Goal: Entertainment & Leisure: Consume media (video, audio)

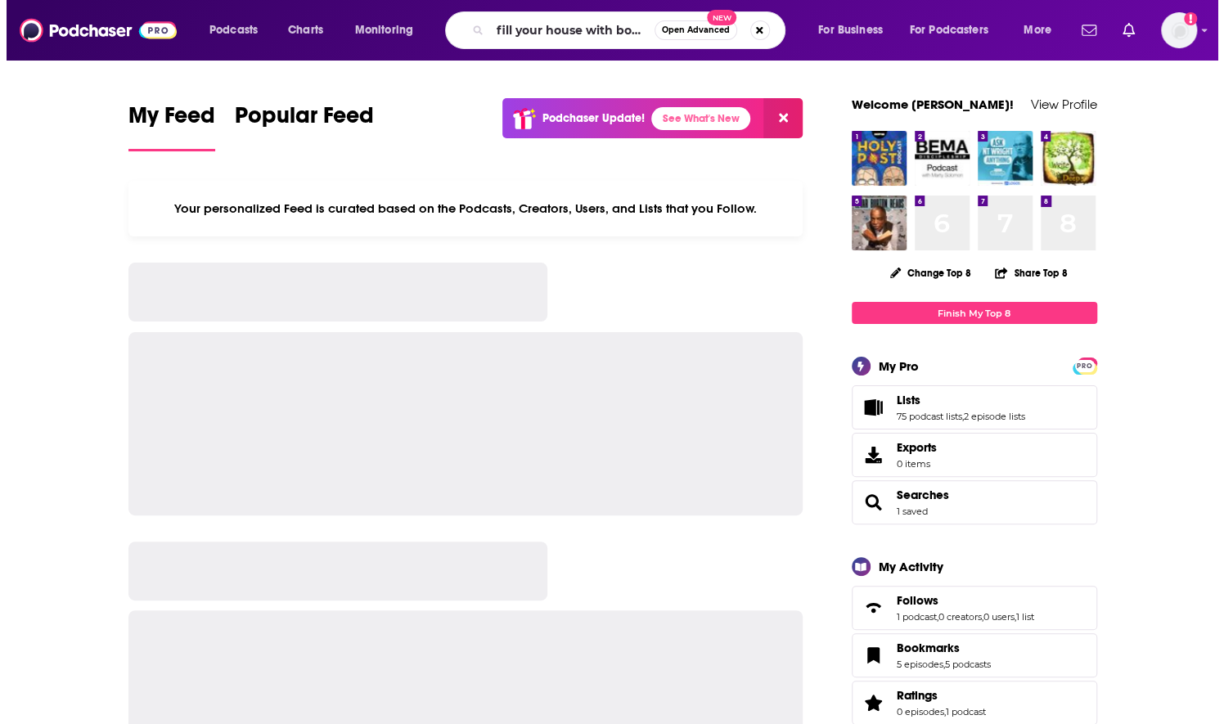
scroll to position [0, 5]
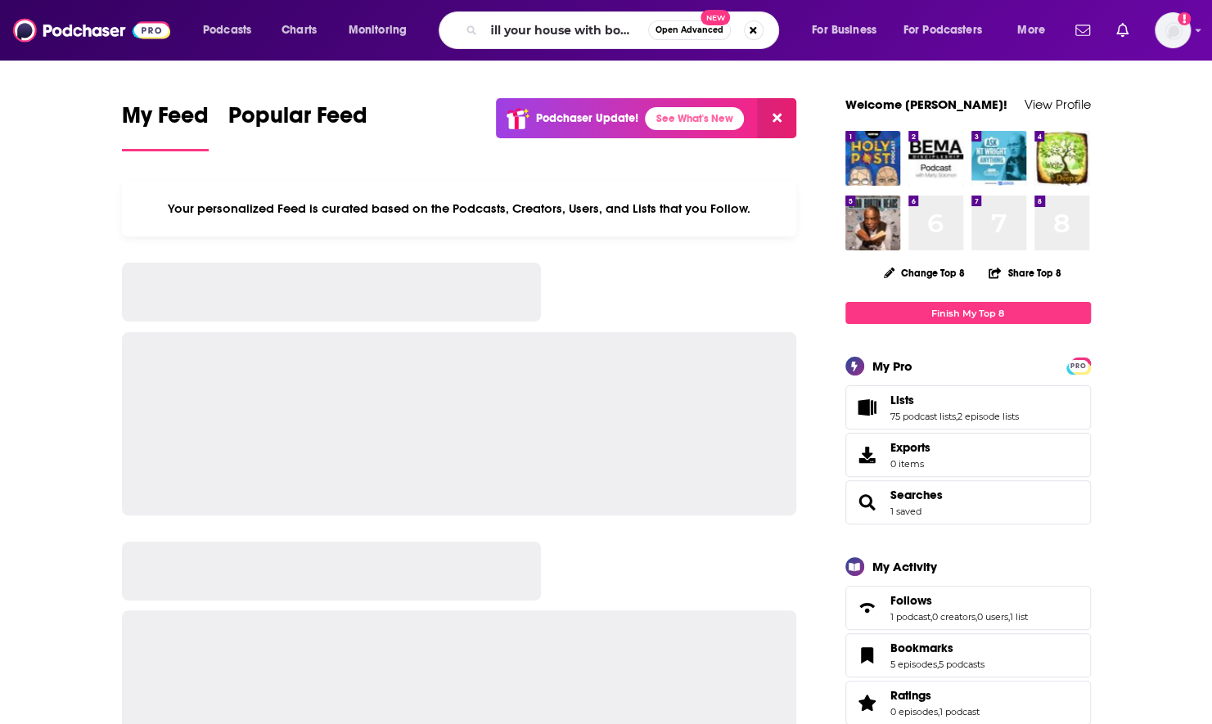
type input "fill your house with books"
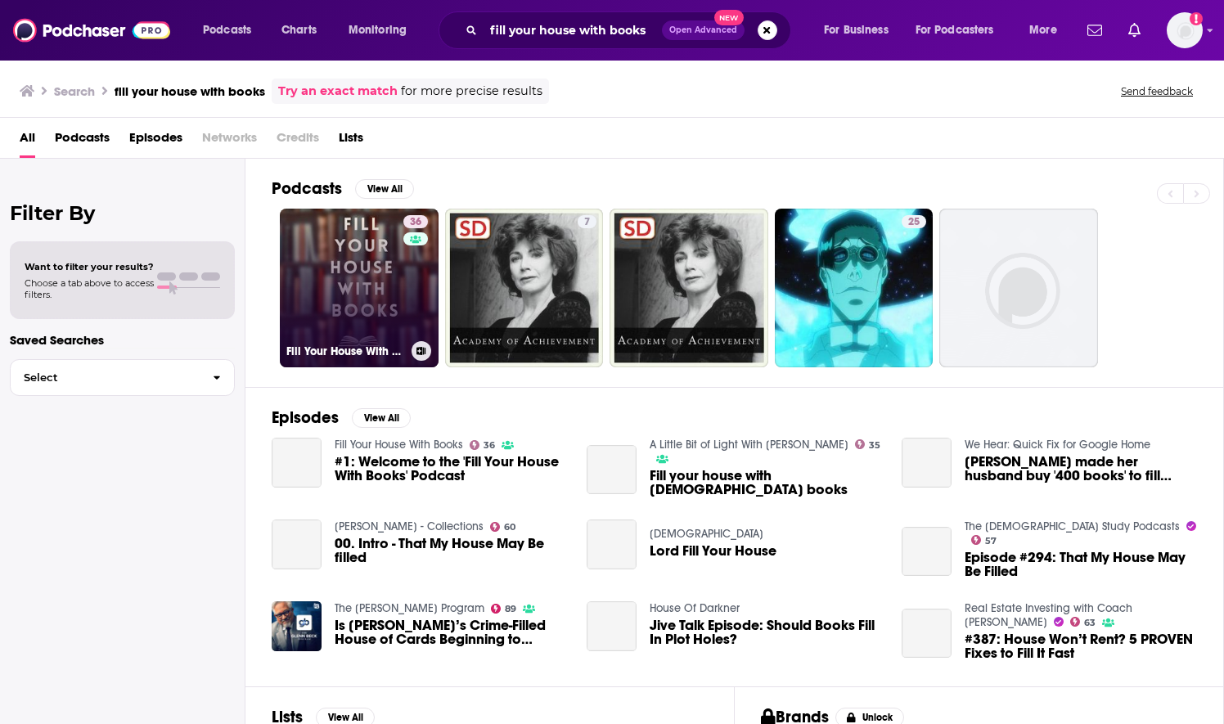
click at [352, 288] on link "36 Fill Your House With Books" at bounding box center [359, 288] width 159 height 159
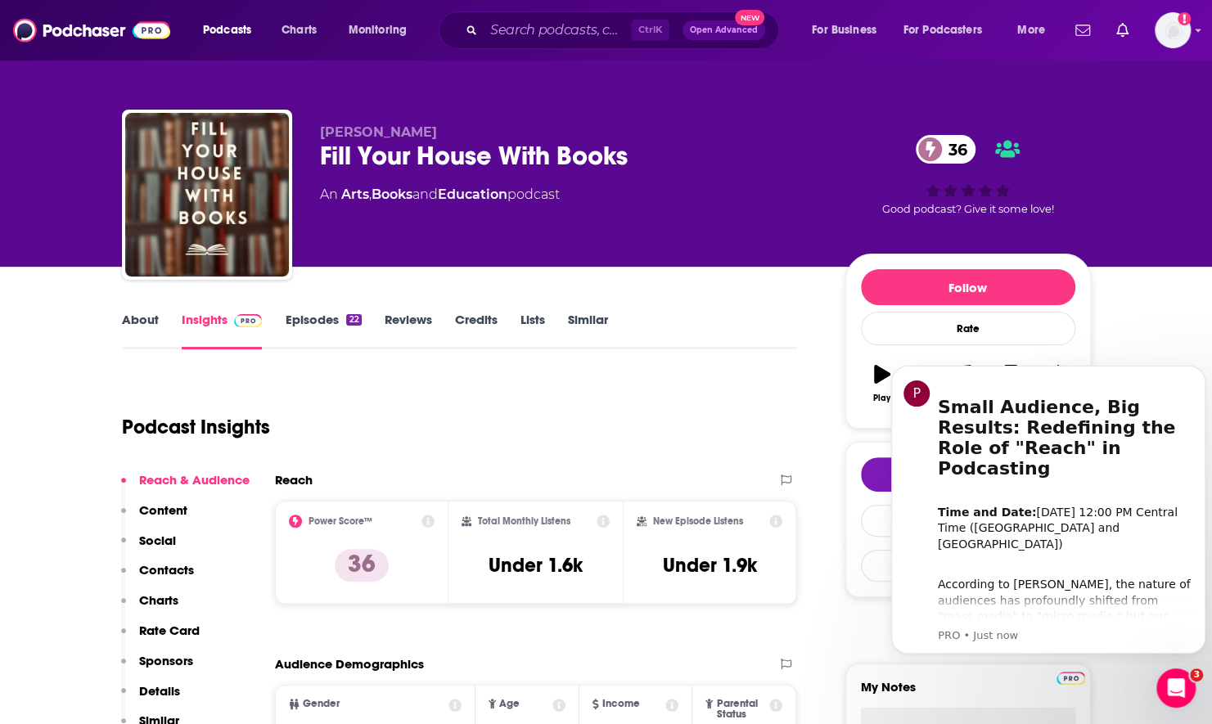
click at [295, 329] on link "Episodes 22" at bounding box center [323, 331] width 76 height 38
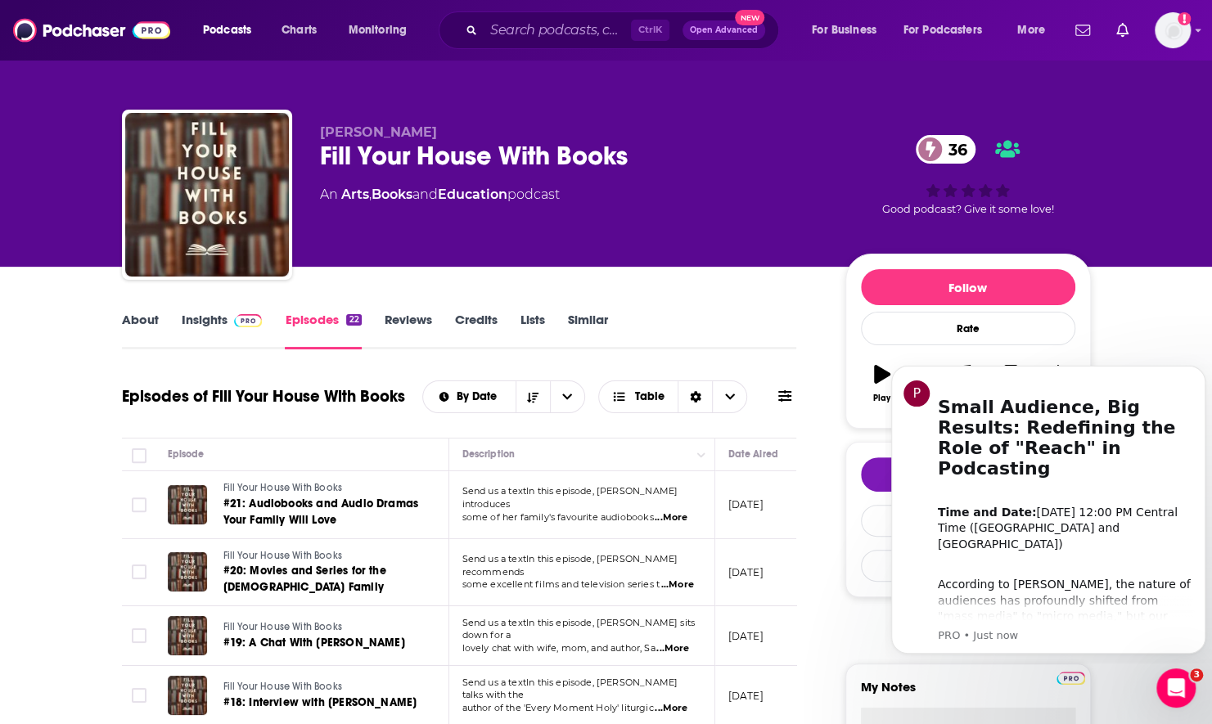
click at [133, 329] on link "About" at bounding box center [140, 331] width 37 height 38
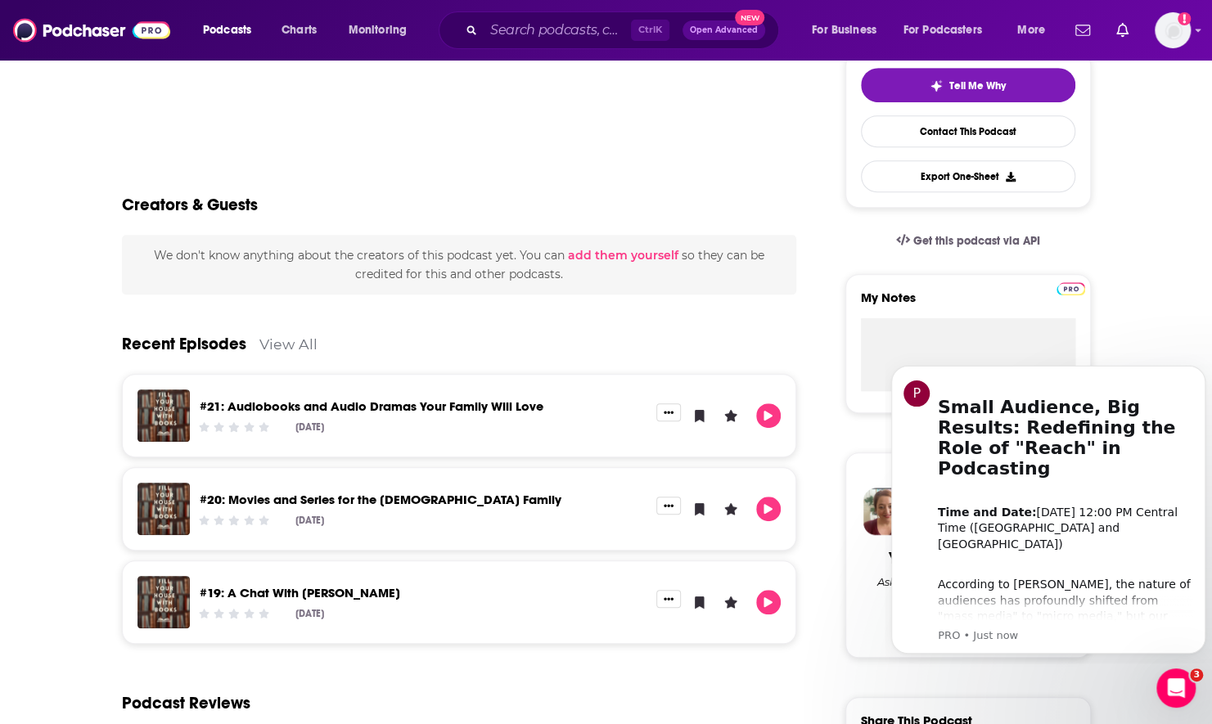
scroll to position [409, 0]
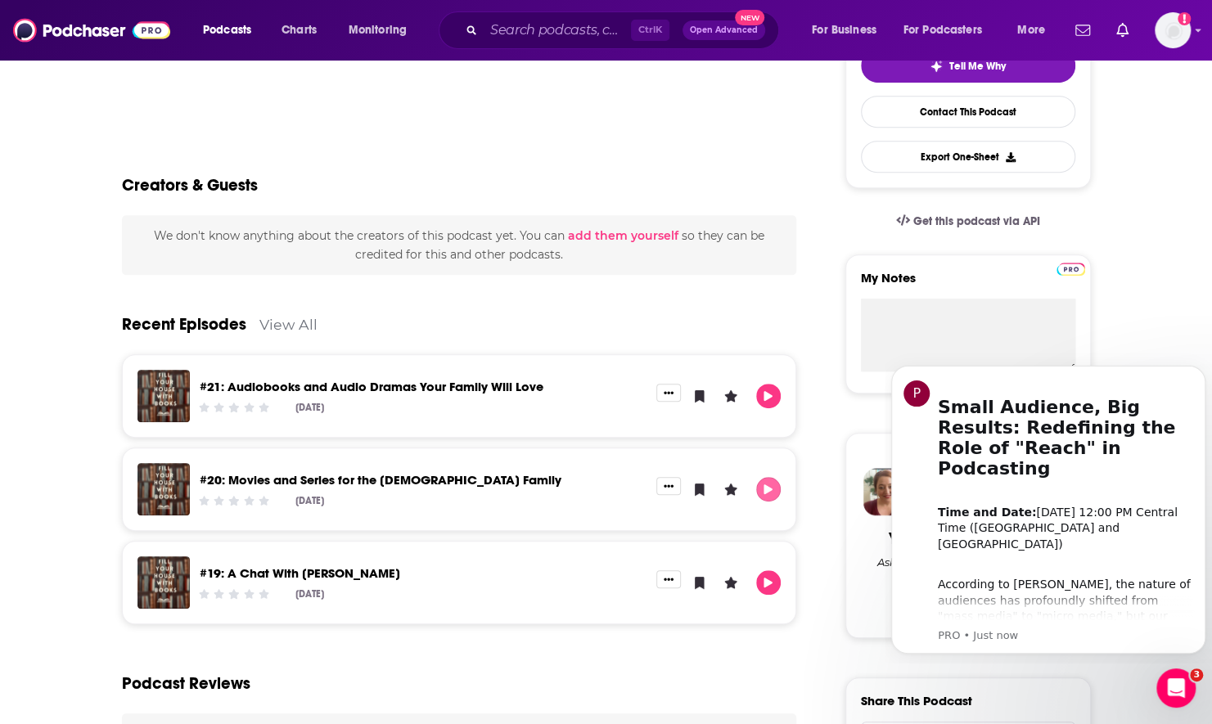
click at [771, 489] on icon "Play" at bounding box center [768, 489] width 13 height 11
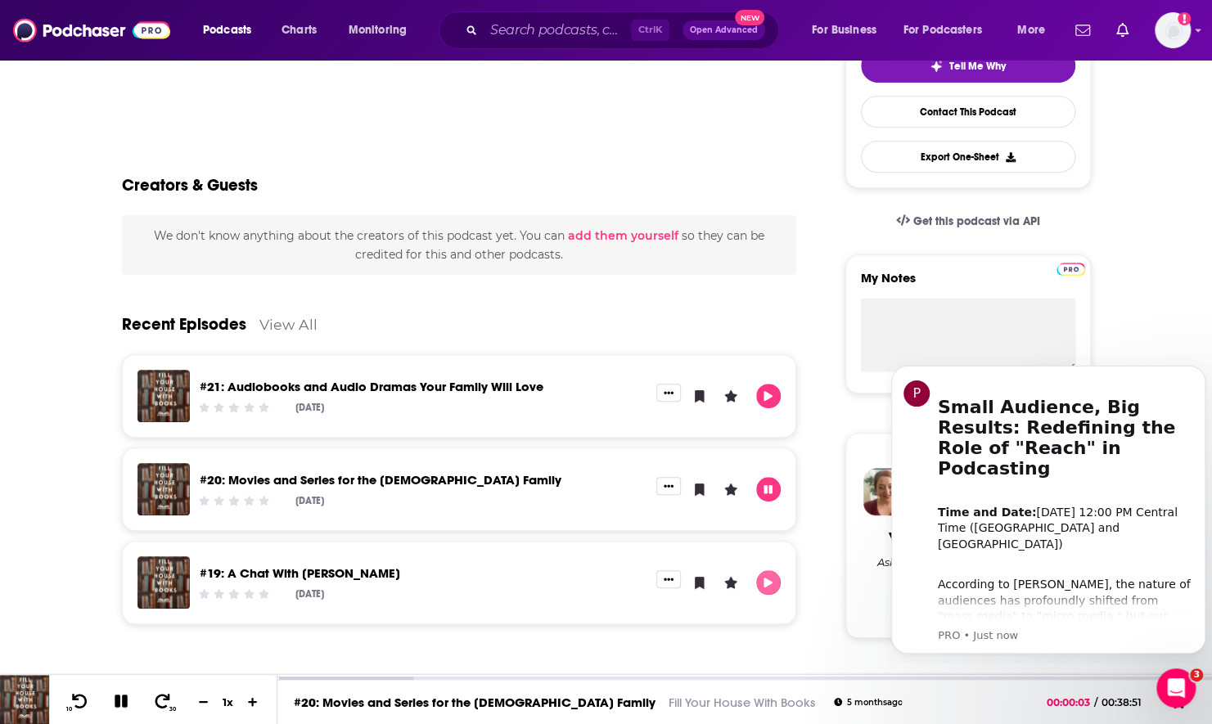
click at [773, 583] on icon "Play" at bounding box center [768, 583] width 13 height 11
click at [281, 678] on div at bounding box center [287, 680] width 20 height 7
click at [252, 702] on icon at bounding box center [253, 702] width 10 height 10
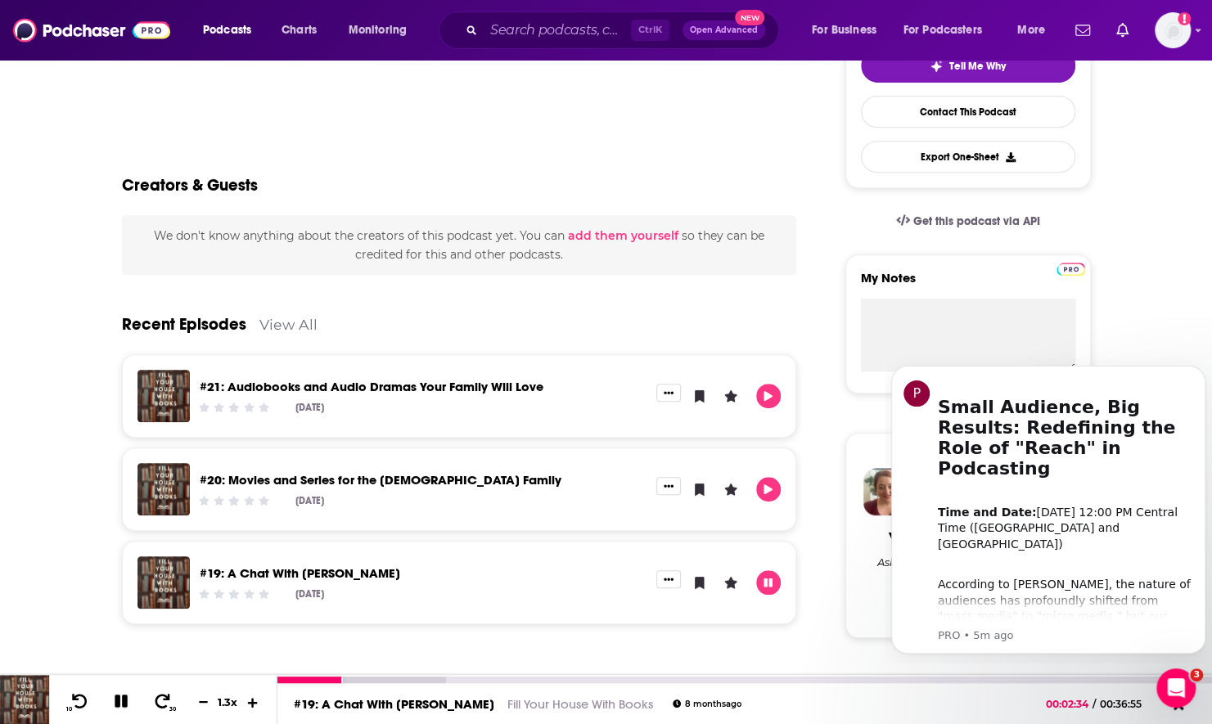
click at [252, 702] on icon at bounding box center [253, 702] width 10 height 10
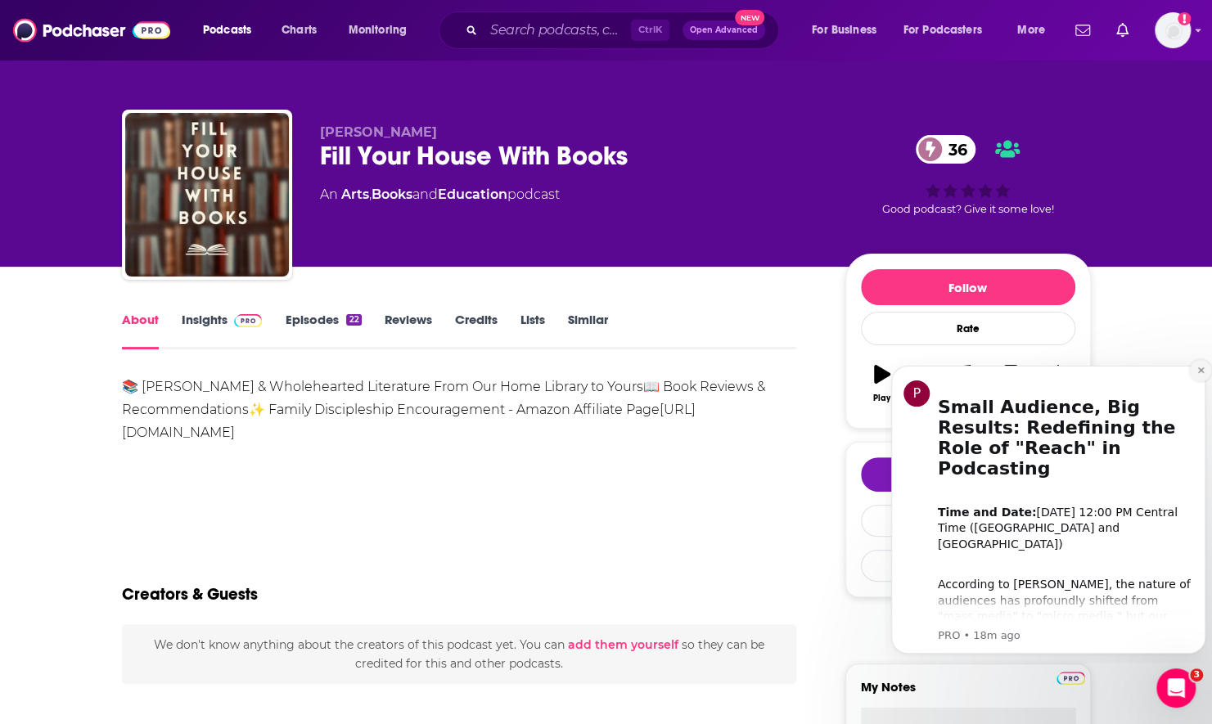
click at [1201, 369] on icon "Dismiss notification" at bounding box center [1200, 370] width 9 height 9
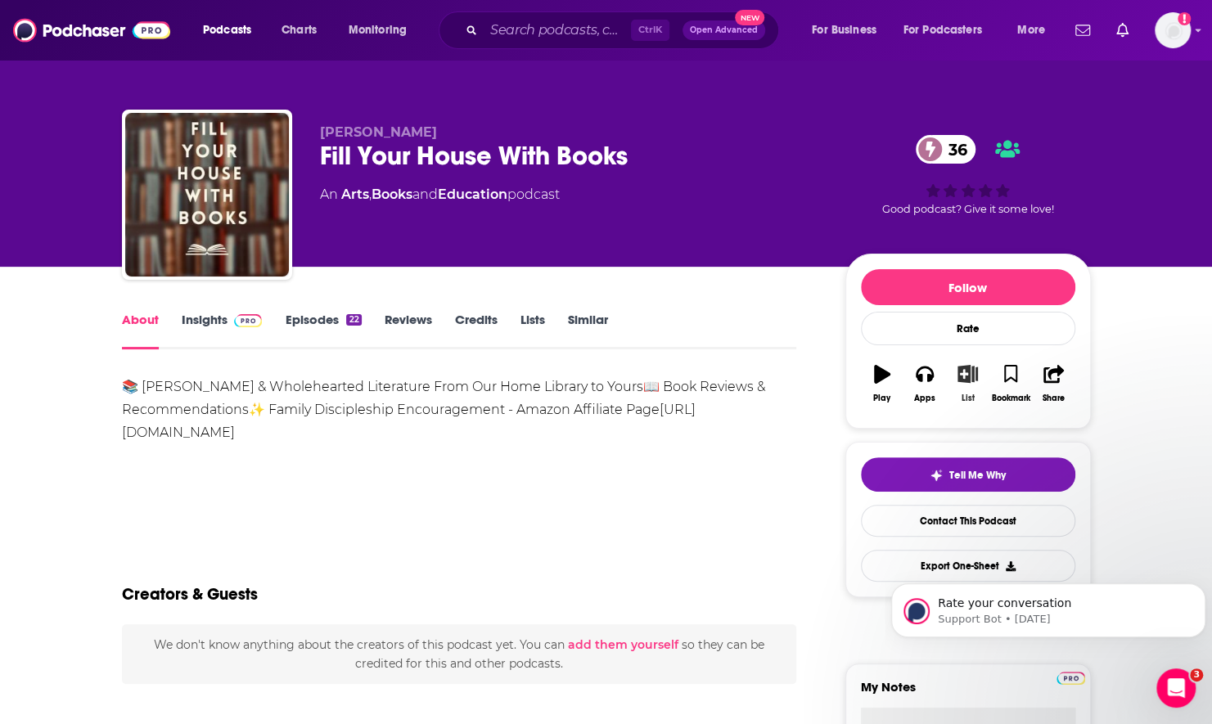
click at [963, 381] on icon "button" at bounding box center [967, 374] width 20 height 18
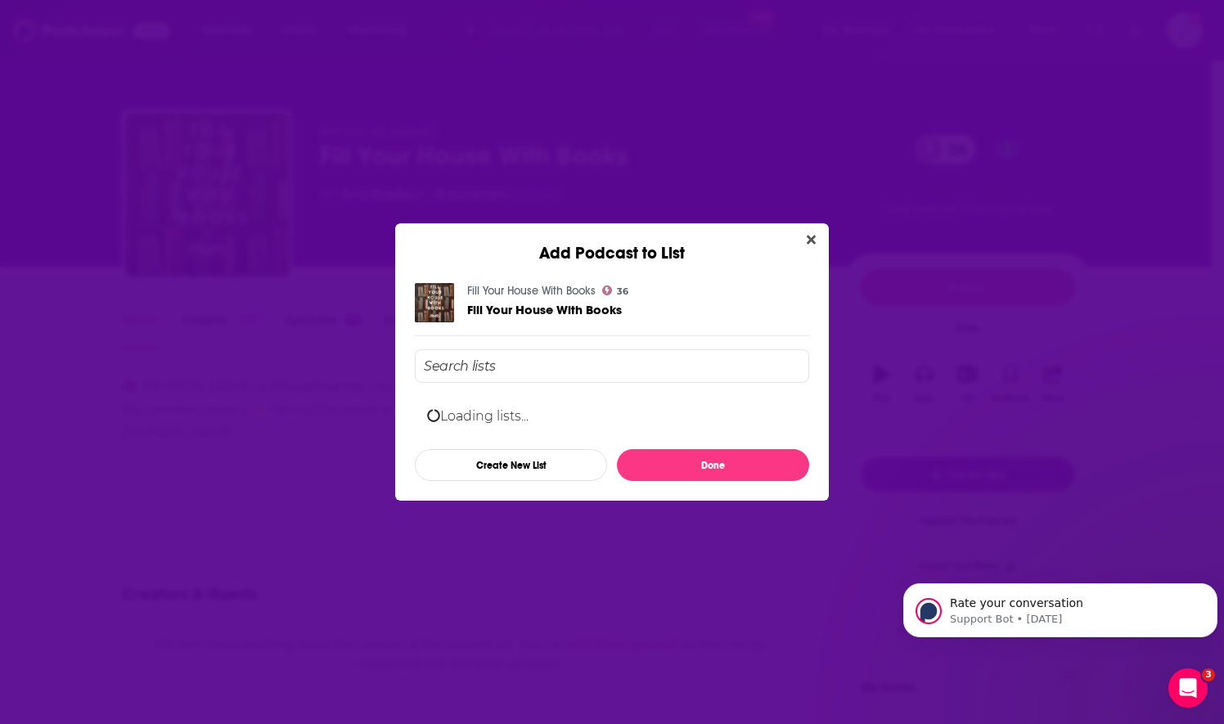
click at [560, 365] on input "Add Podcast To List" at bounding box center [612, 366] width 394 height 34
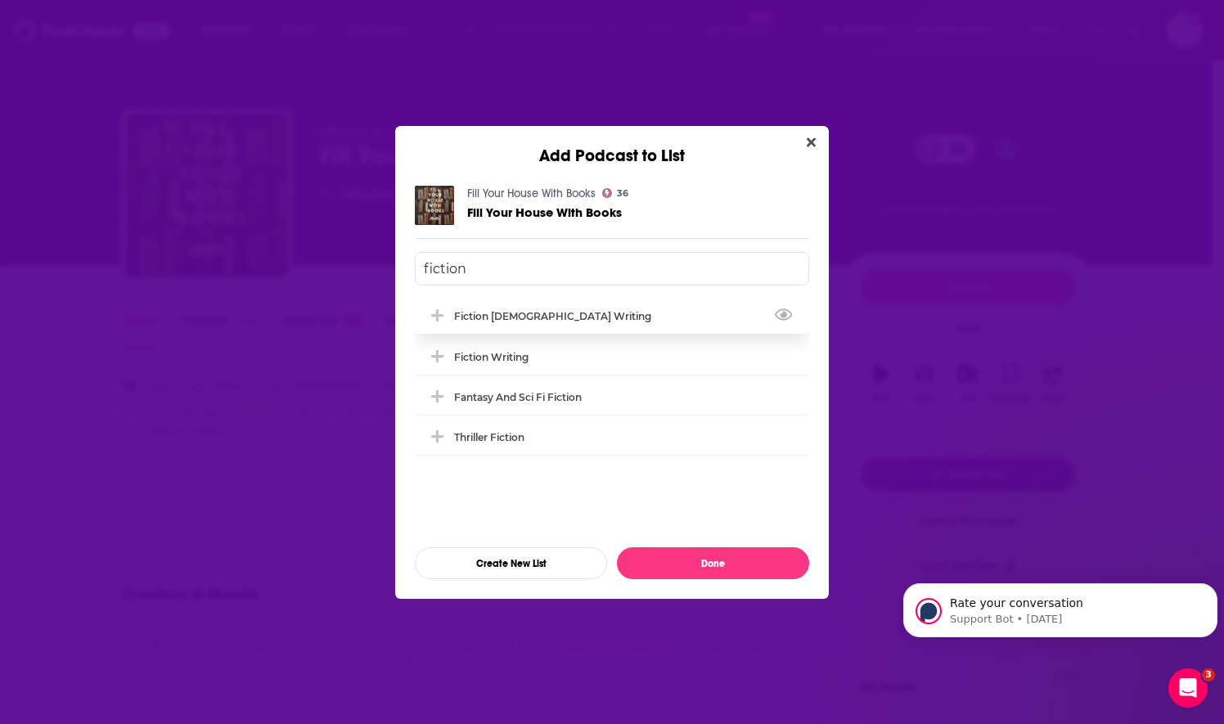
click at [560, 322] on div "Fiction Christian Writing" at bounding box center [612, 316] width 394 height 36
click at [529, 277] on input "fiction" at bounding box center [612, 269] width 394 height 34
click at [506, 357] on div "Kids Ministry" at bounding box center [490, 356] width 73 height 12
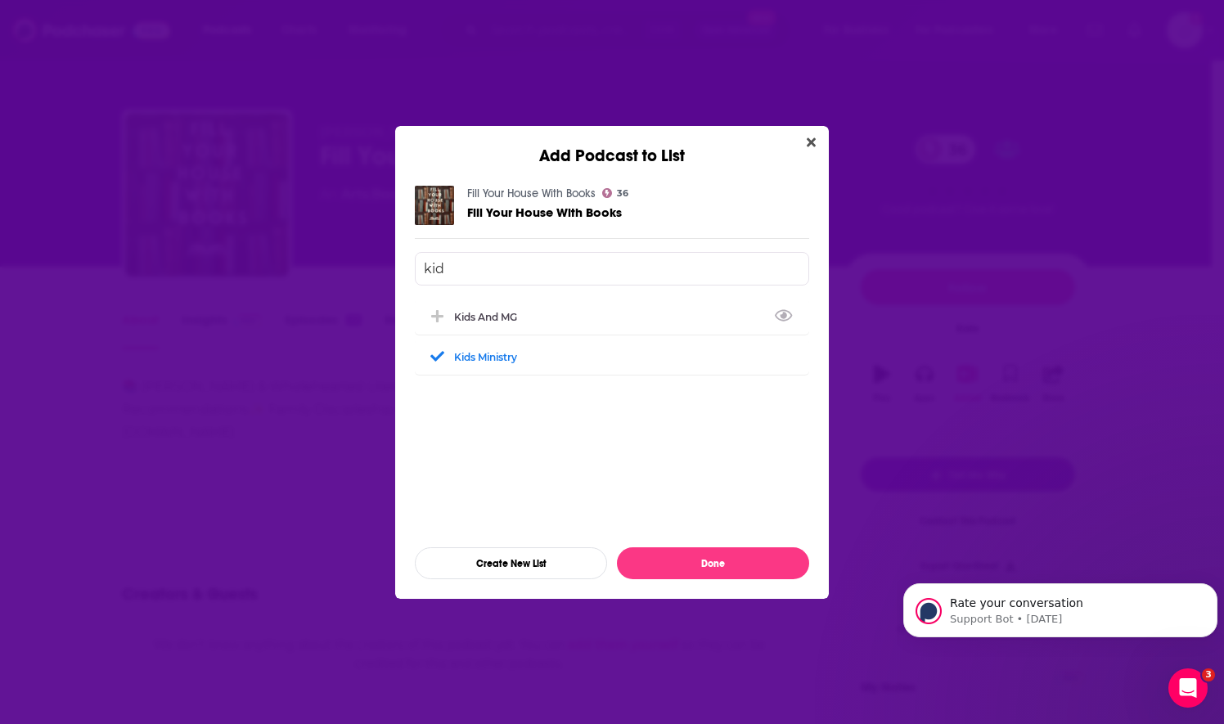
click at [473, 261] on input "kid" at bounding box center [612, 269] width 394 height 34
click at [448, 324] on div "Small Podcasts that Want Guests" at bounding box center [612, 316] width 394 height 36
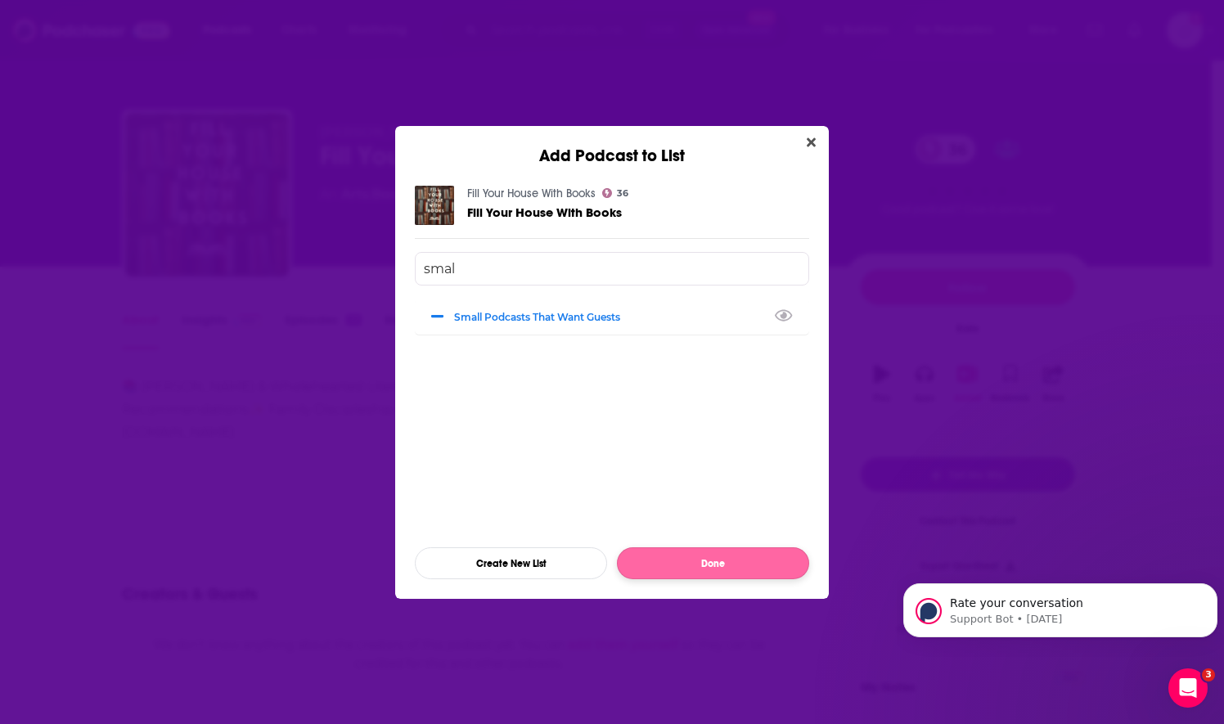
type input "smal"
click at [655, 557] on button "Done" at bounding box center [713, 563] width 192 height 32
